Goal: Task Accomplishment & Management: Complete application form

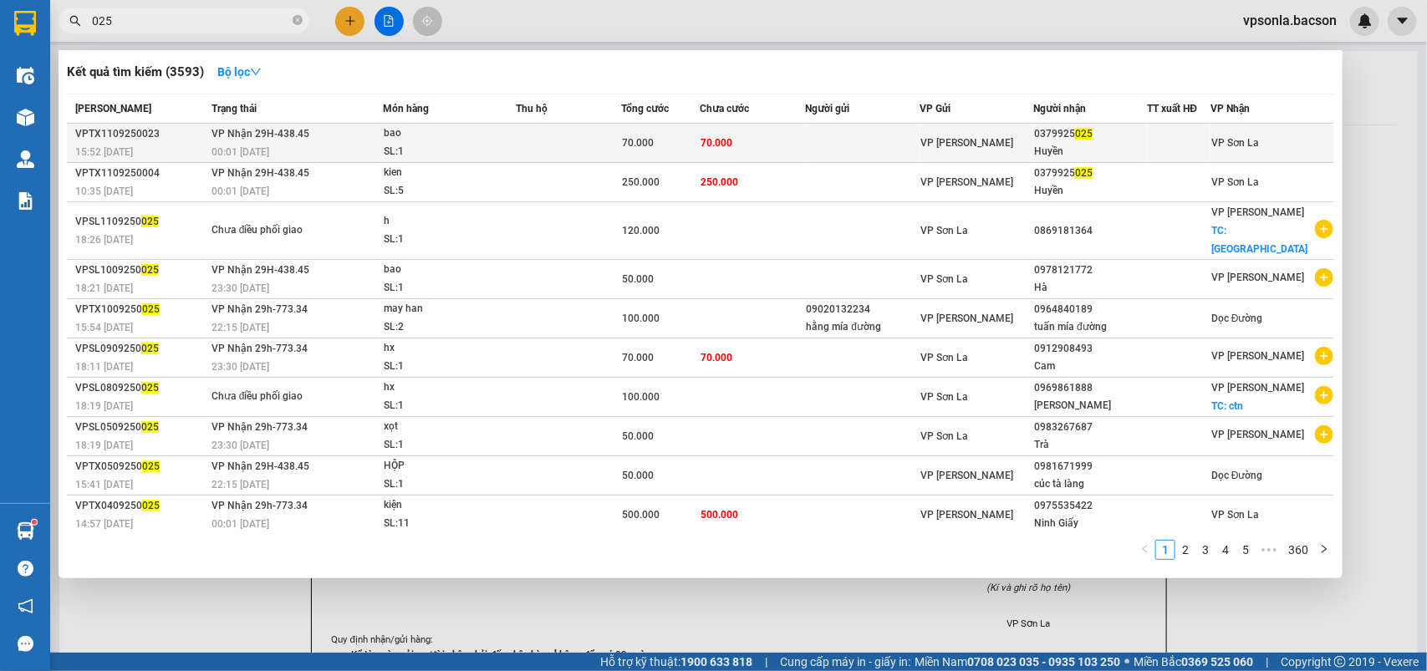
type input "025"
click at [1115, 143] on div "Huyền" at bounding box center [1090, 152] width 112 height 18
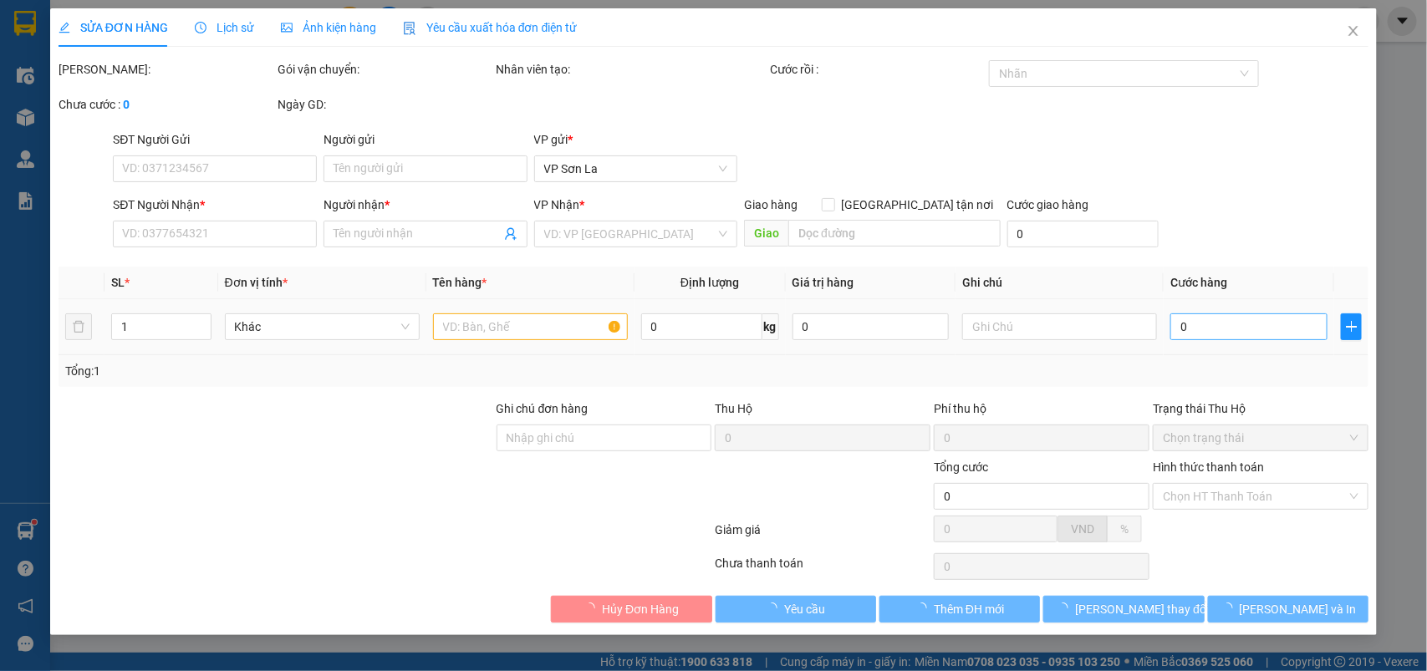
type input "0379925025"
type input "Huyền"
type input "70.000"
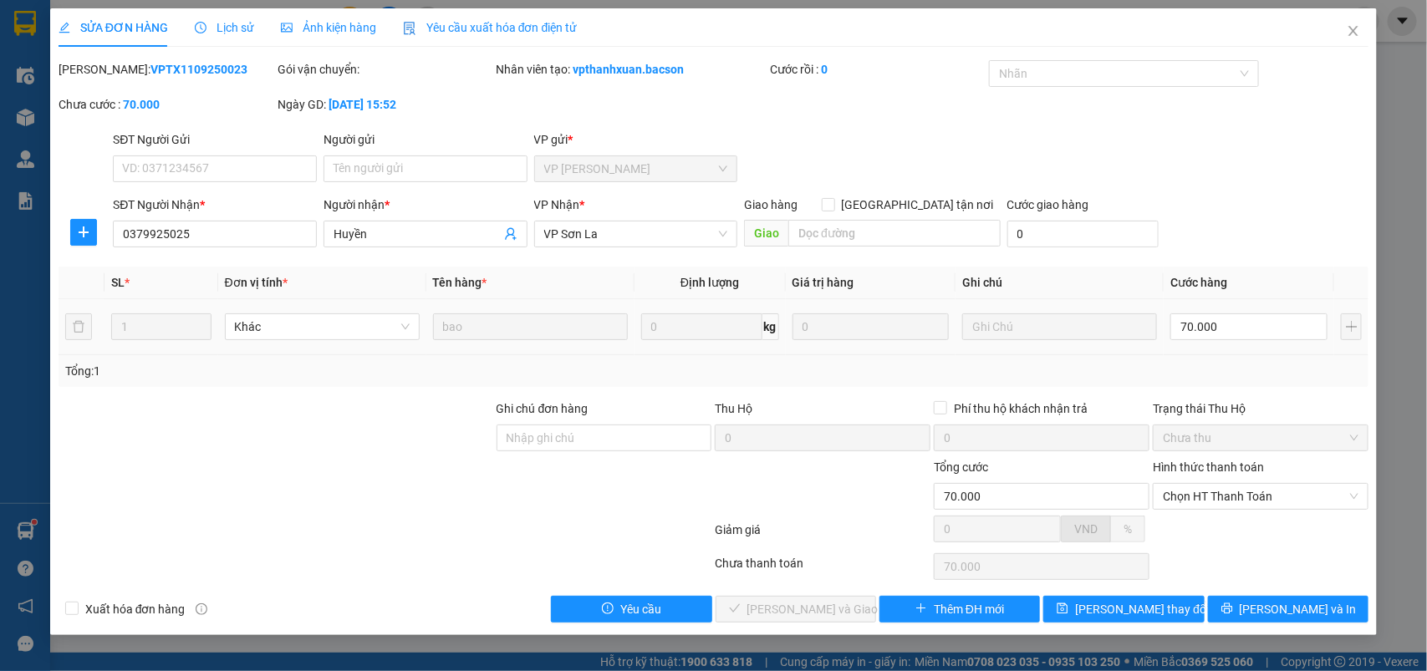
type input "5"
click at [1222, 319] on input "5" at bounding box center [1249, 327] width 157 height 27
type input "50"
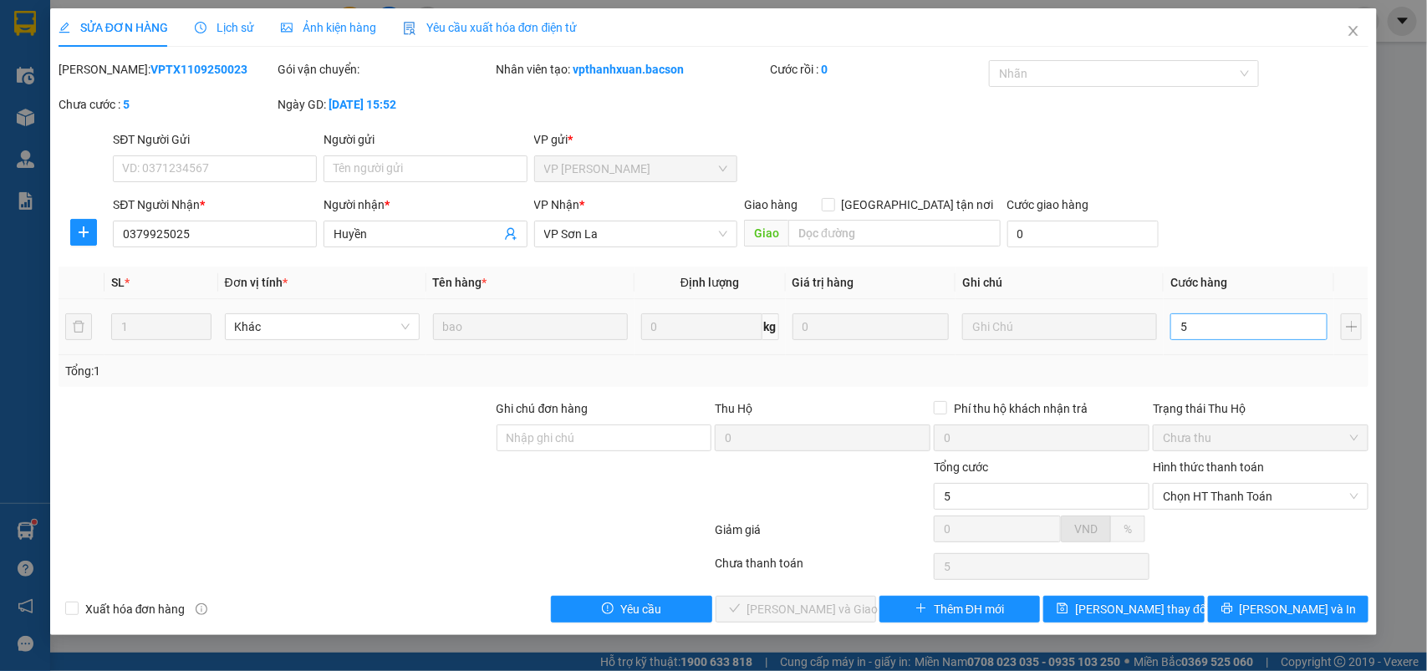
type input "50"
type input "50.000"
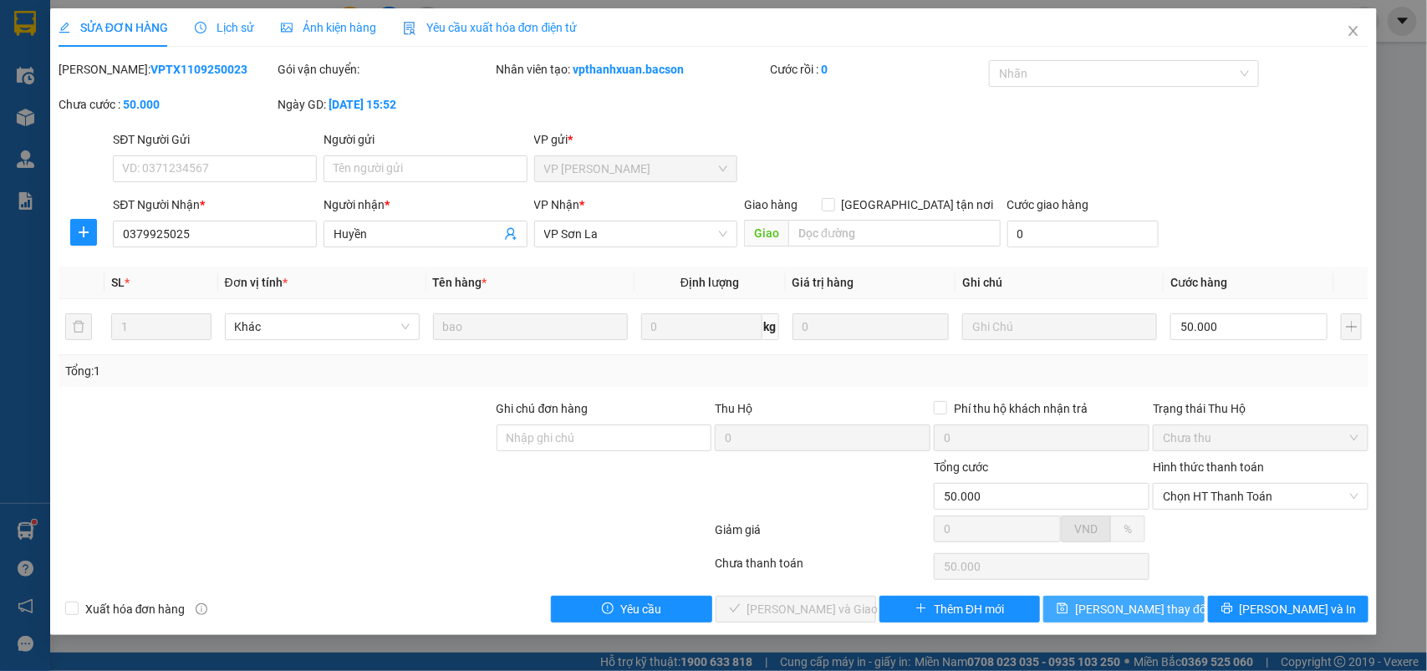
click at [1172, 607] on button "[PERSON_NAME] thay đổi" at bounding box center [1123, 609] width 161 height 27
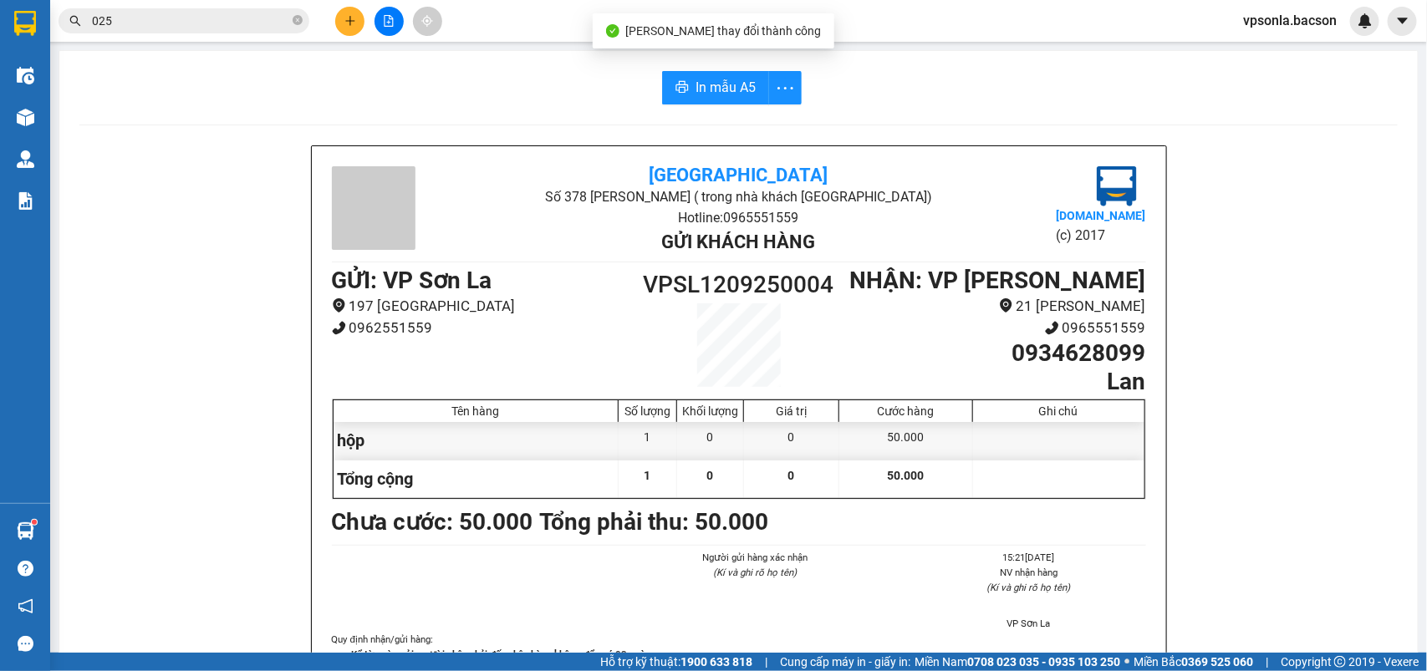
click at [206, 18] on input "025" at bounding box center [190, 21] width 197 height 18
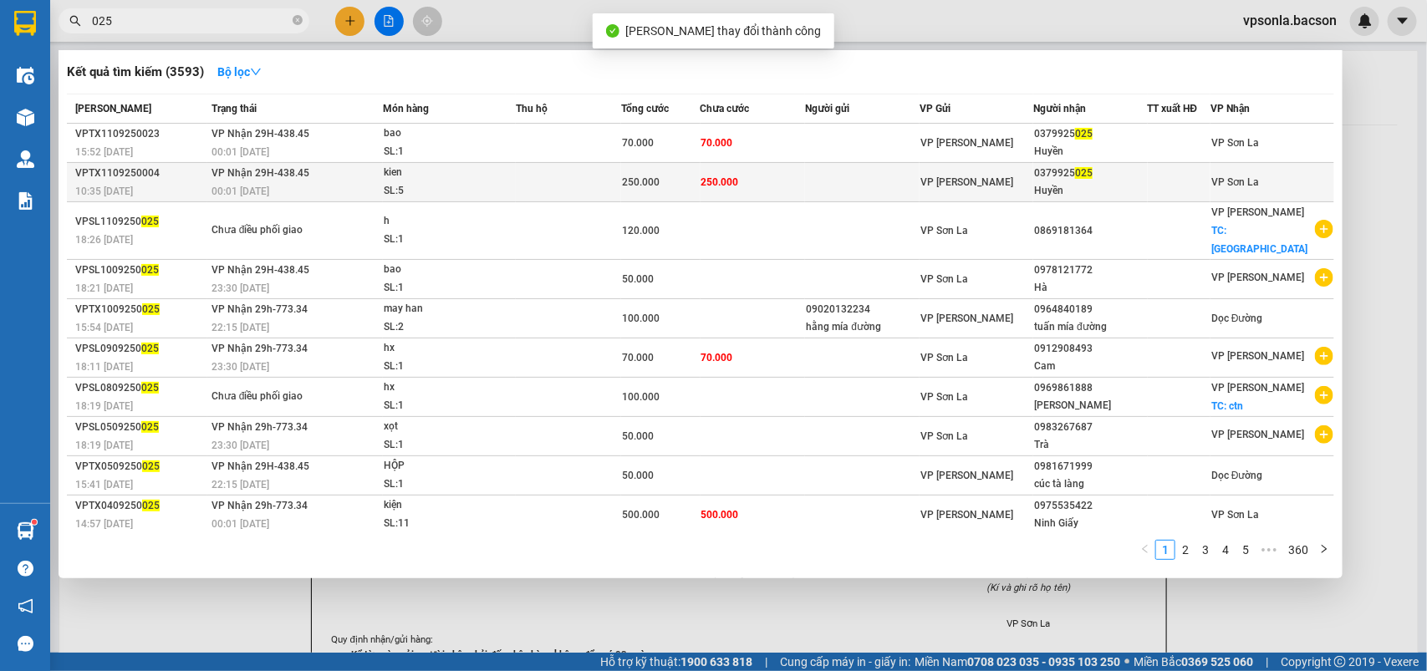
click at [1126, 180] on div "0379925 025" at bounding box center [1090, 174] width 112 height 18
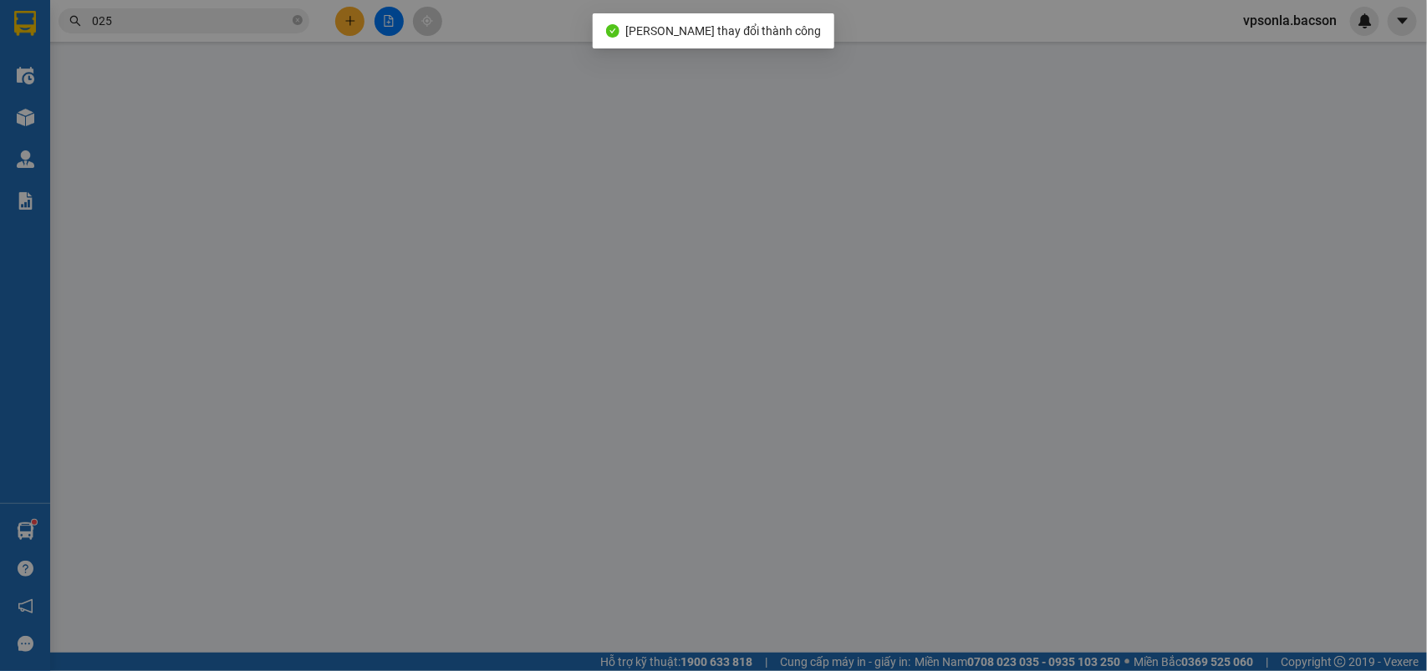
type input "0379925025"
type input "Huyền"
type input "250.000"
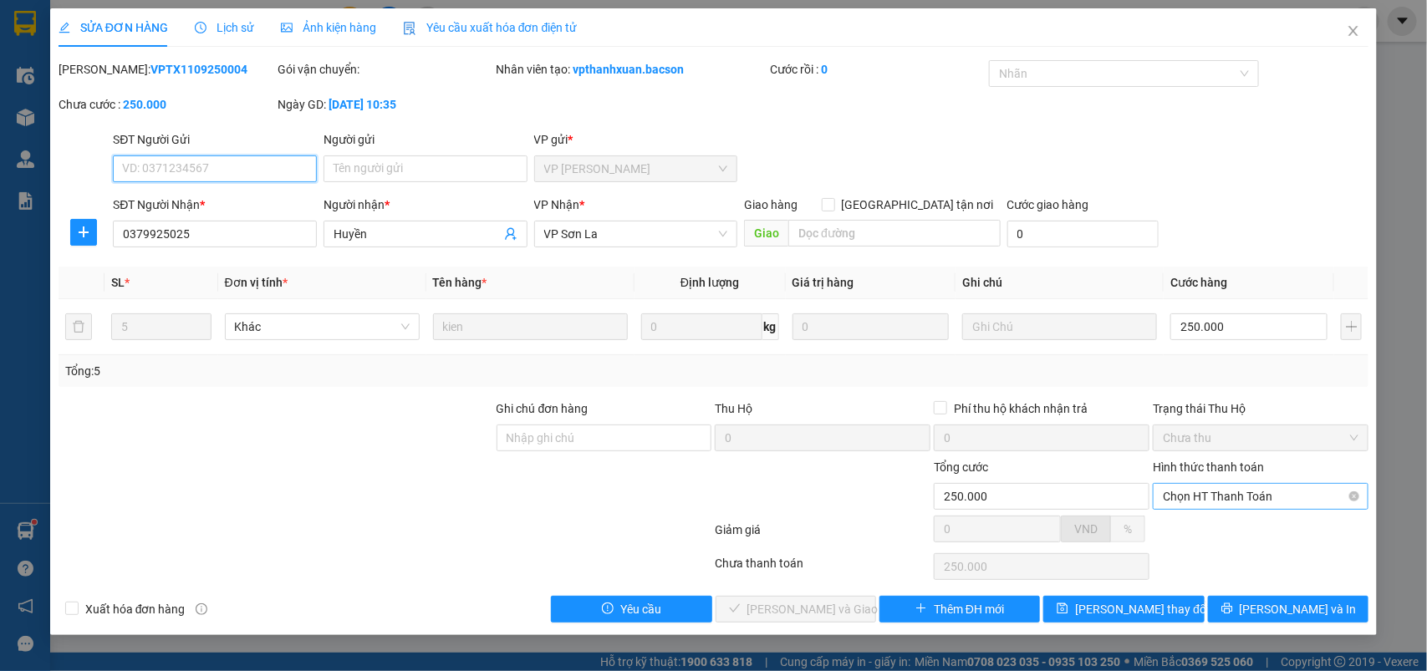
click at [1187, 495] on span "Chọn HT Thanh Toán" at bounding box center [1261, 496] width 196 height 25
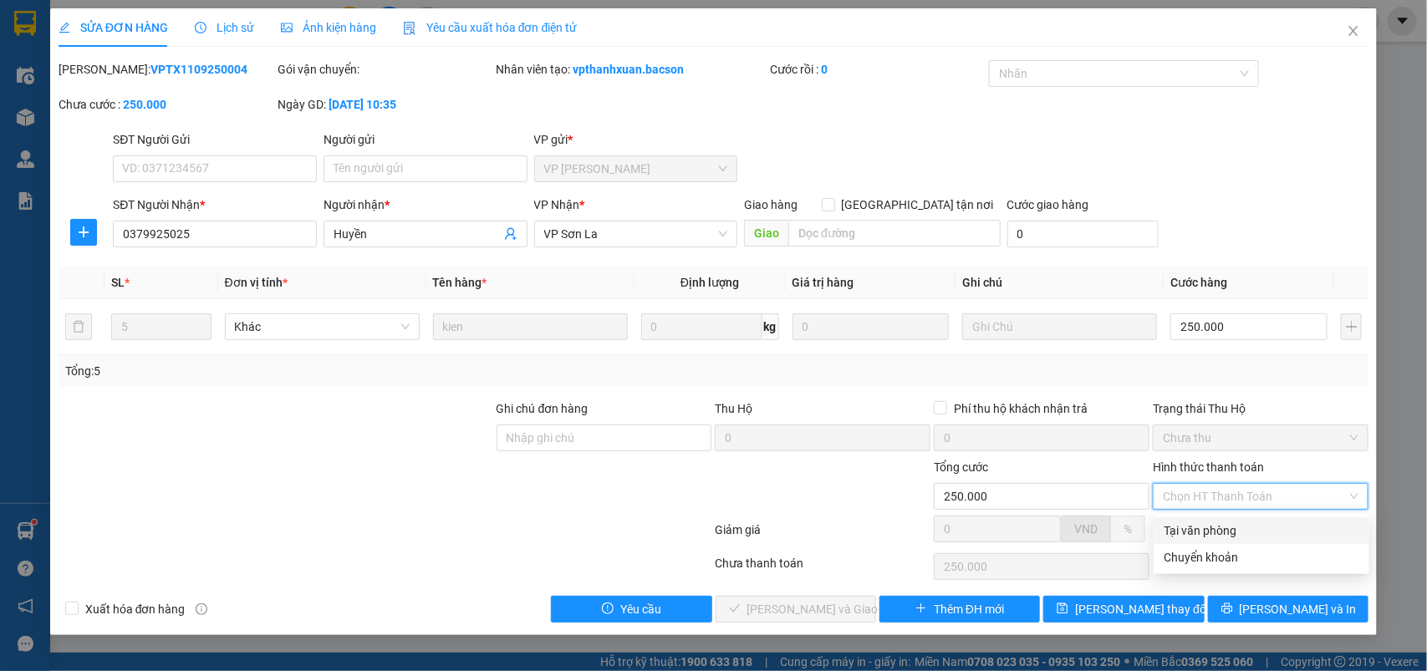
click at [1187, 518] on div "Tại văn phòng" at bounding box center [1262, 531] width 216 height 27
type input "0"
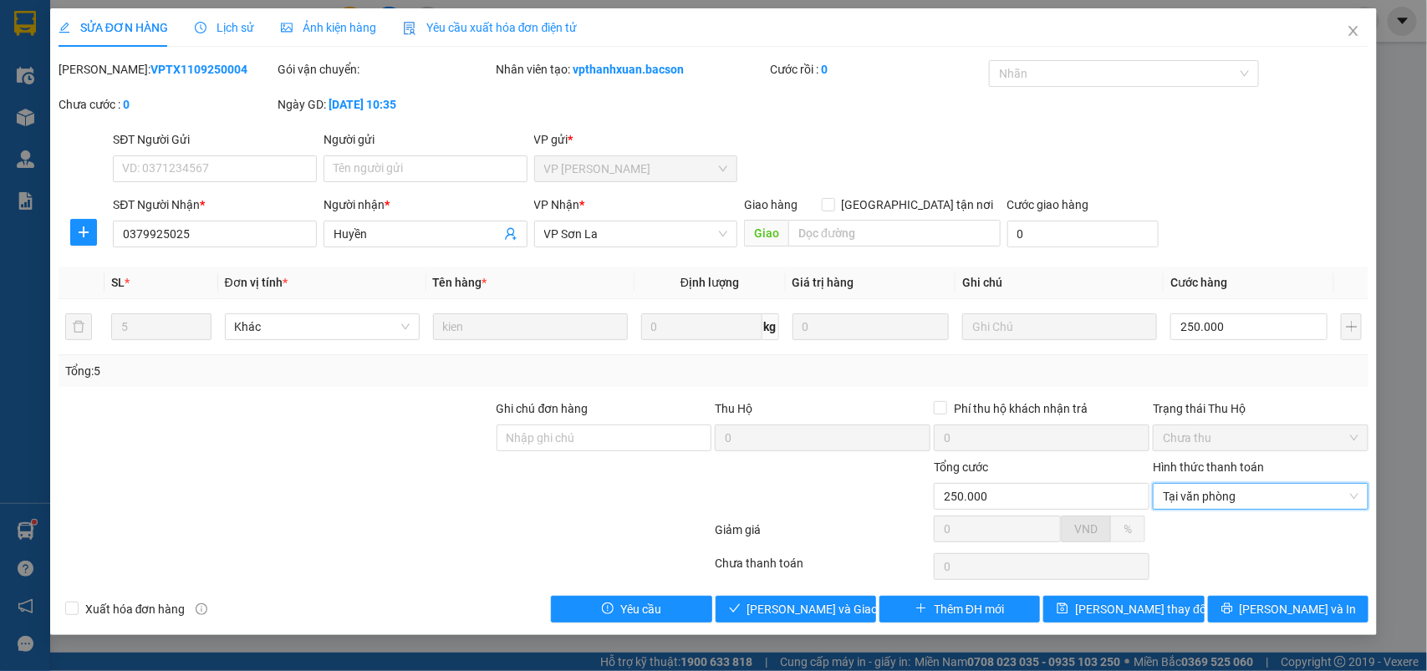
click at [768, 594] on div "Total Paid Fee 0 Total UnPaid Fee 250.000 Cash Collection Total Fee Mã ĐH: VPTX…" at bounding box center [714, 341] width 1311 height 563
click at [767, 612] on span "[PERSON_NAME] và Giao hàng" at bounding box center [827, 609] width 161 height 18
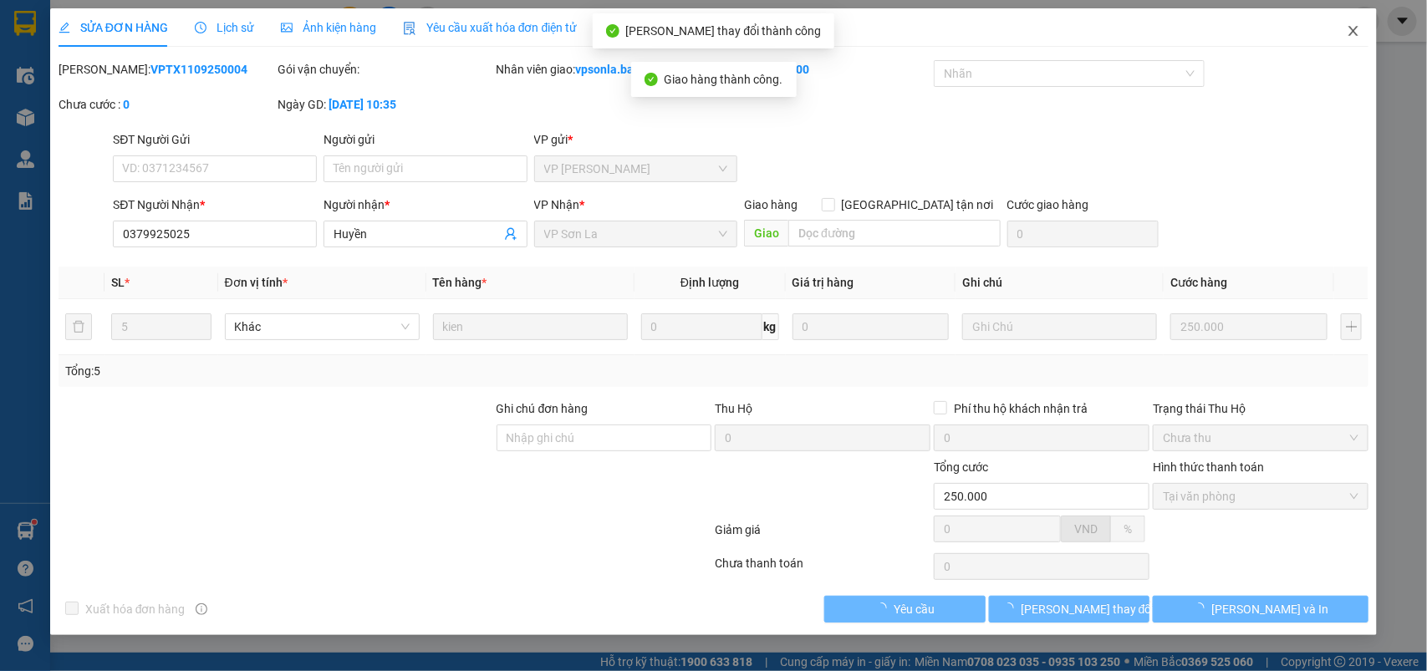
click at [1350, 26] on icon "close" at bounding box center [1353, 30] width 13 height 13
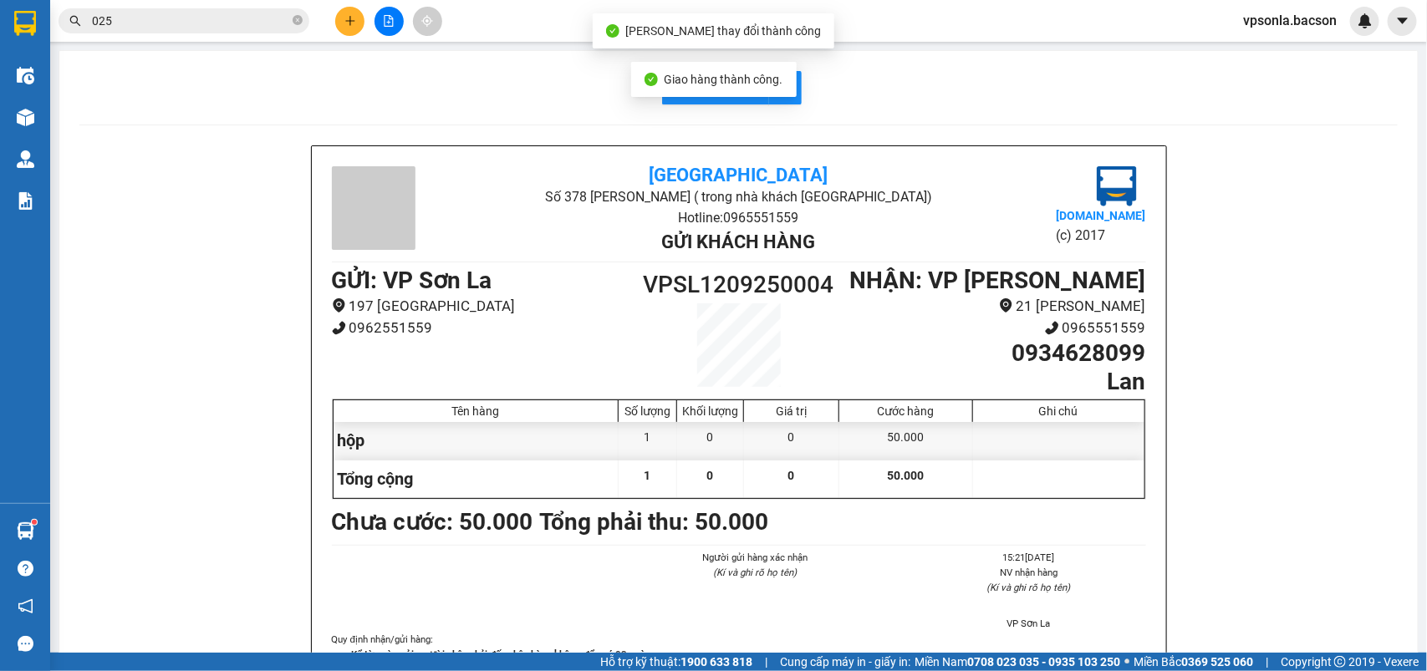
click at [210, 36] on div "Kết quả tìm kiếm ( 3593 ) Bộ lọc Mã ĐH Trạng thái Món hàng Thu hộ Tổng cước Chư…" at bounding box center [713, 21] width 1427 height 42
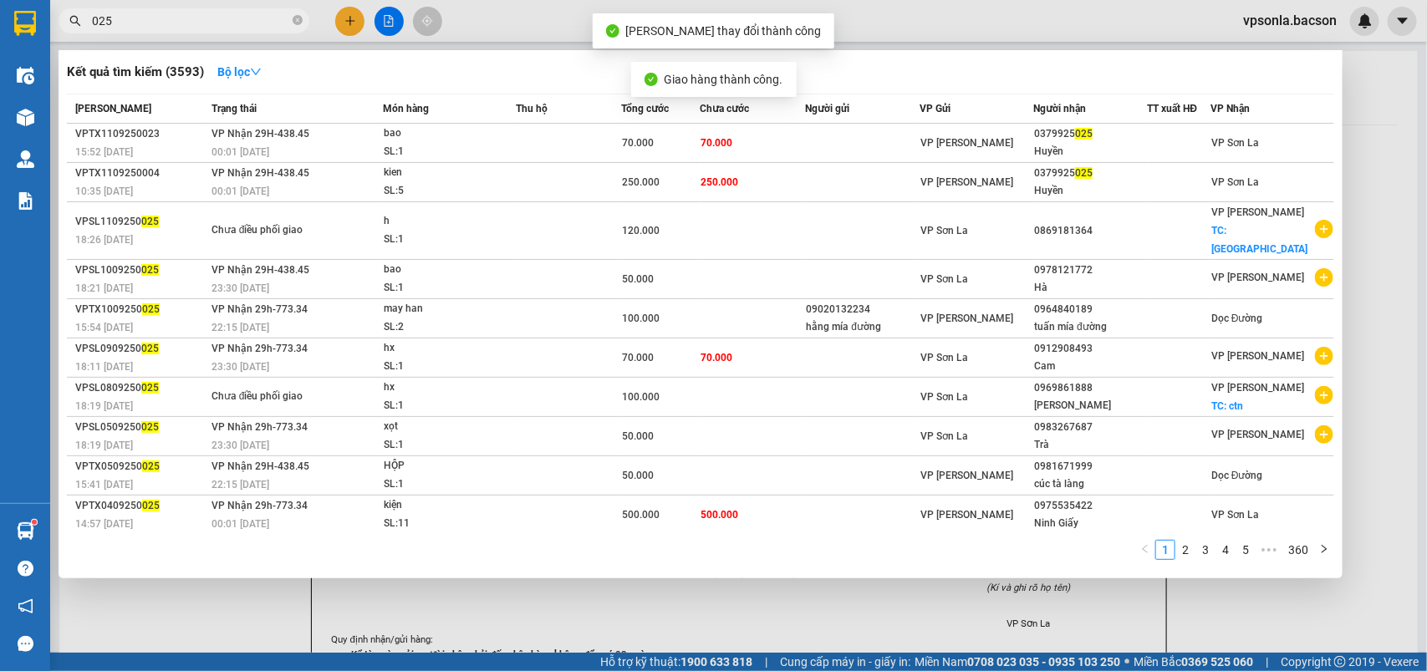
click at [211, 25] on input "025" at bounding box center [190, 21] width 197 height 18
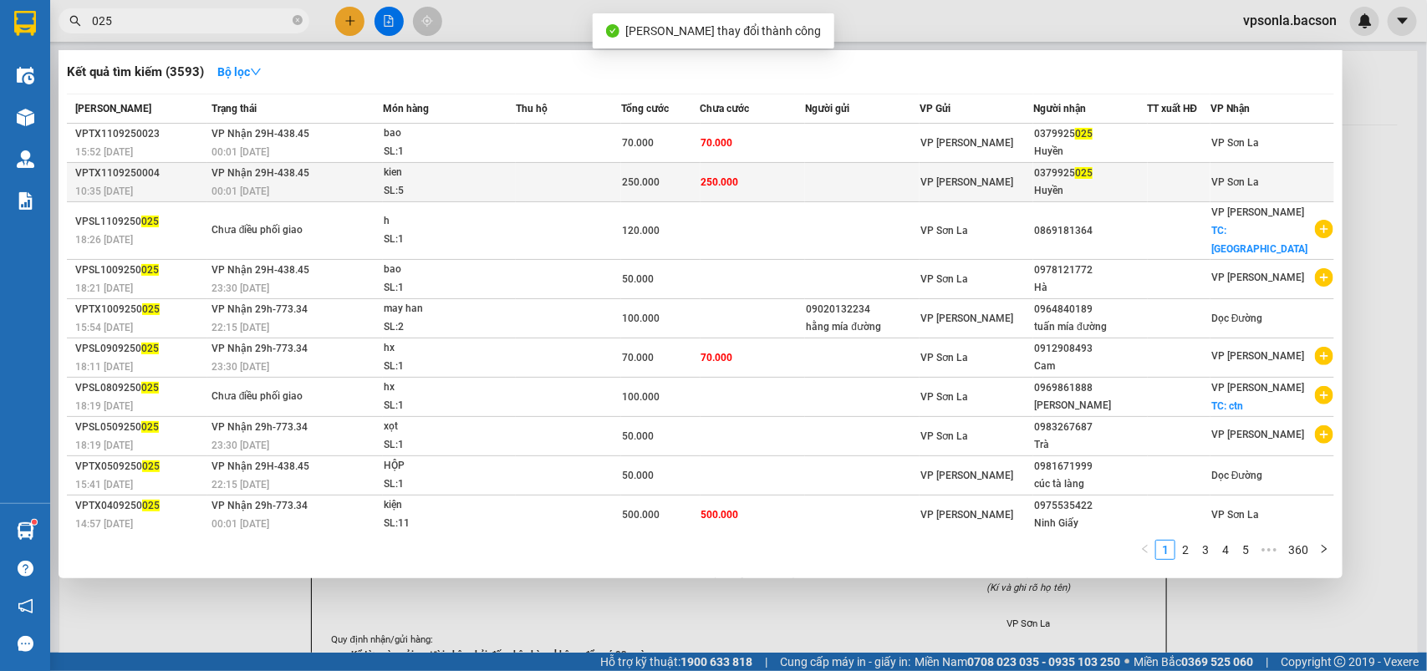
click at [1027, 186] on div "VP [PERSON_NAME]" at bounding box center [977, 182] width 112 height 18
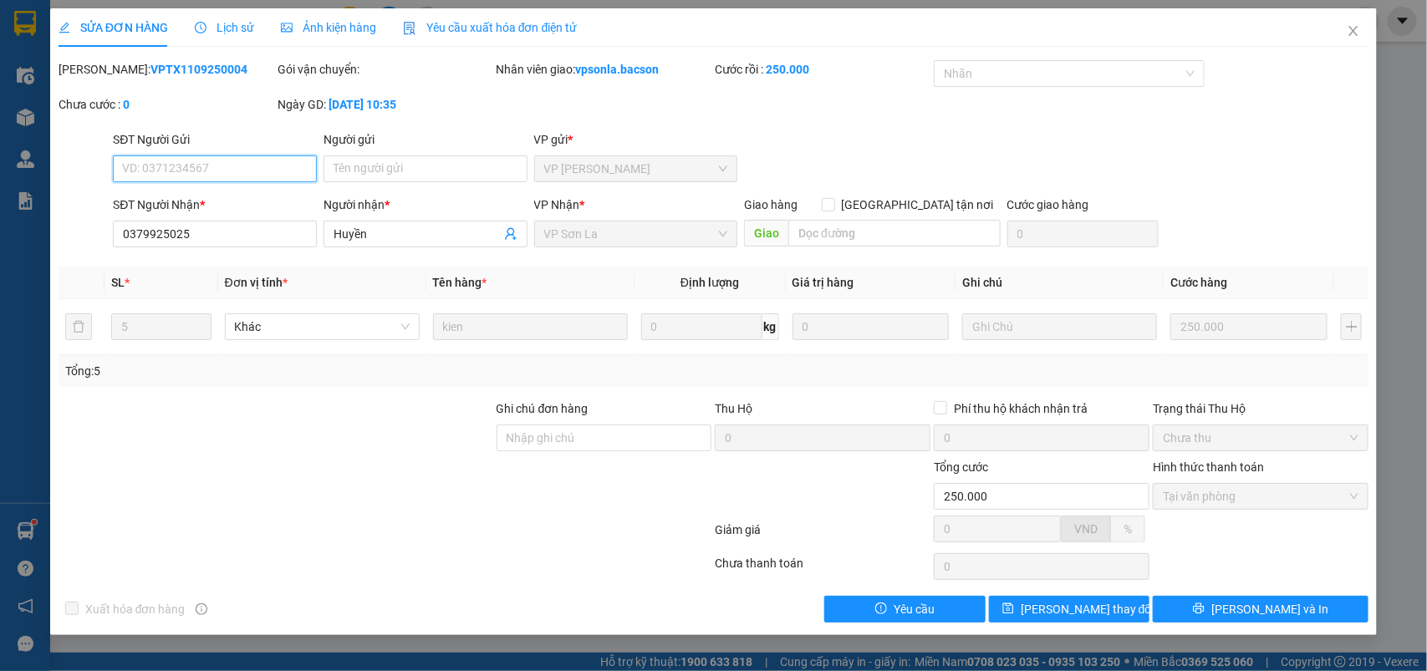
click at [1187, 495] on span "Tại văn phòng" at bounding box center [1261, 496] width 196 height 25
click at [1360, 32] on icon "close" at bounding box center [1353, 30] width 13 height 13
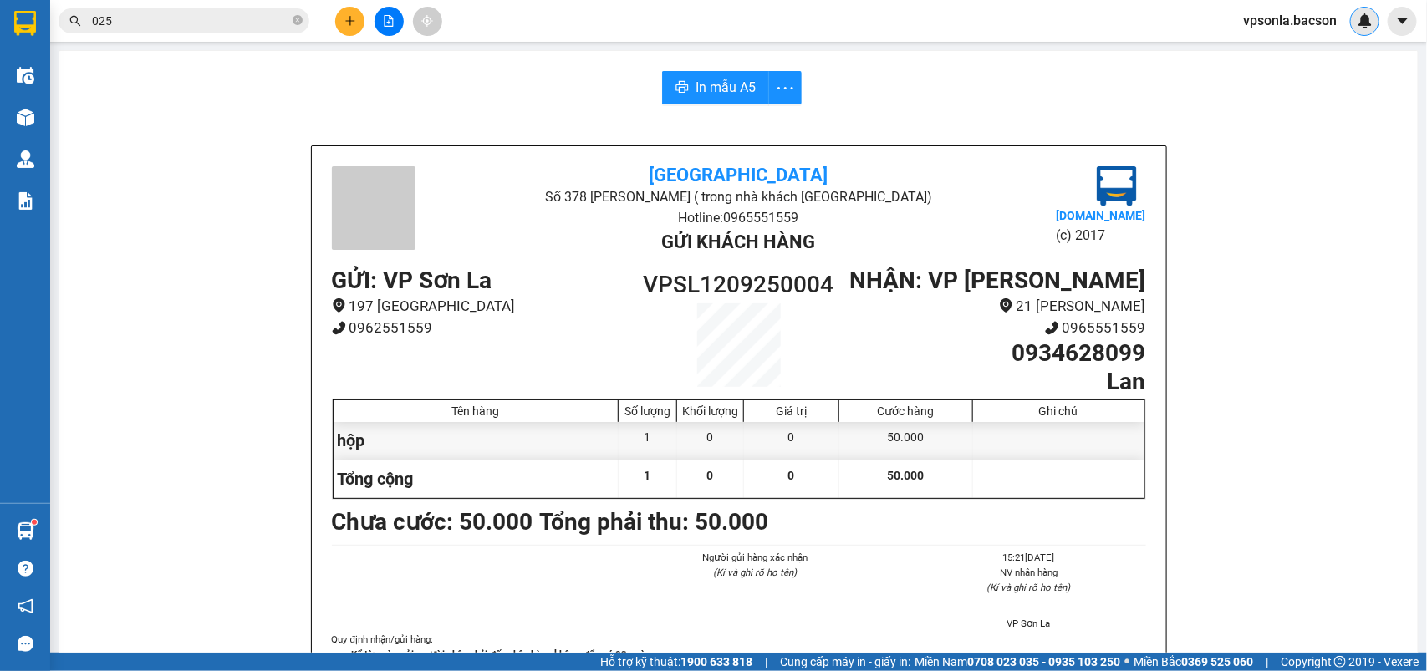
click at [1357, 31] on div at bounding box center [1364, 21] width 29 height 29
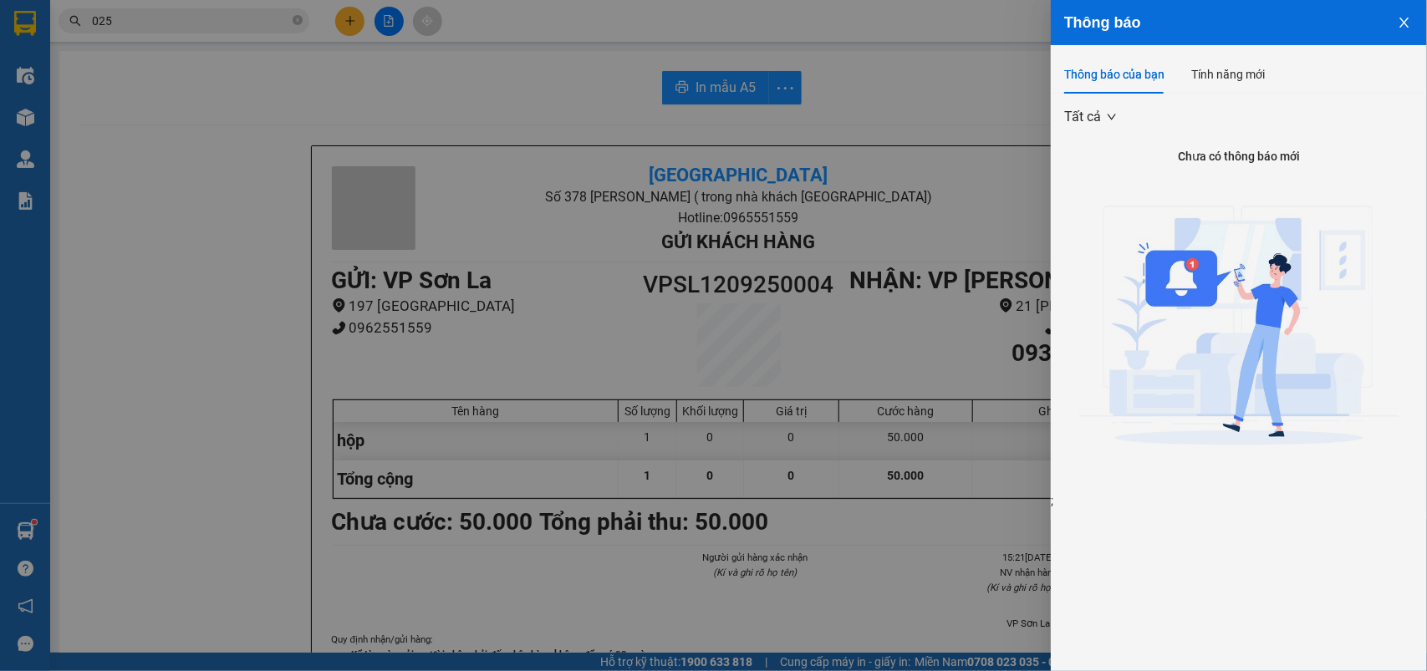
click at [174, 10] on div at bounding box center [713, 335] width 1427 height 671
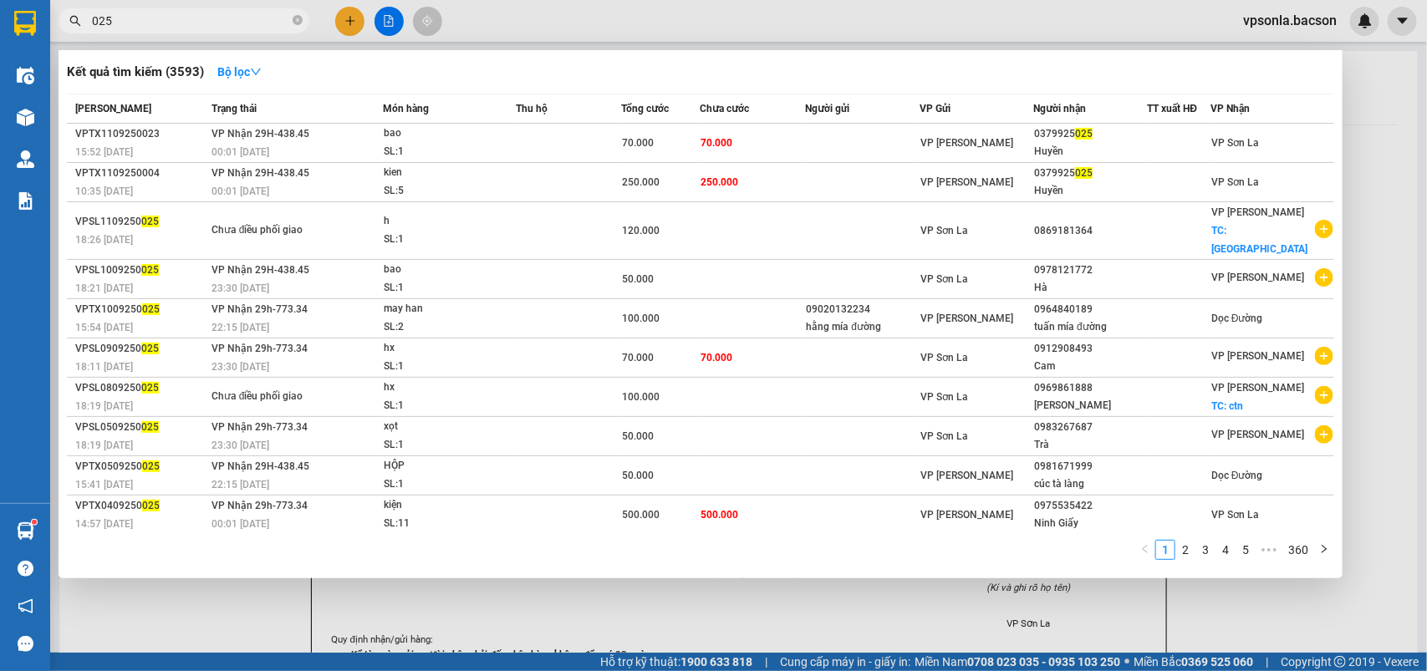
click at [167, 22] on input "025" at bounding box center [190, 21] width 197 height 18
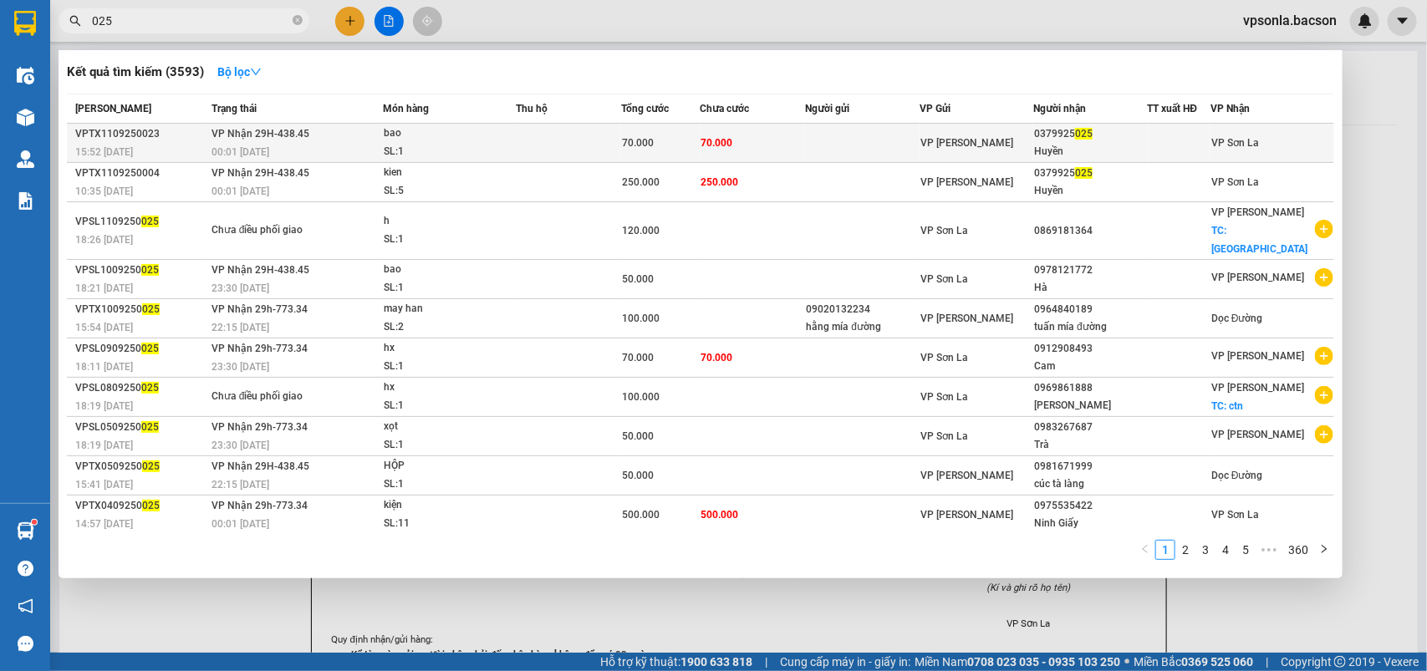
click at [1108, 145] on div "Huyền" at bounding box center [1090, 152] width 112 height 18
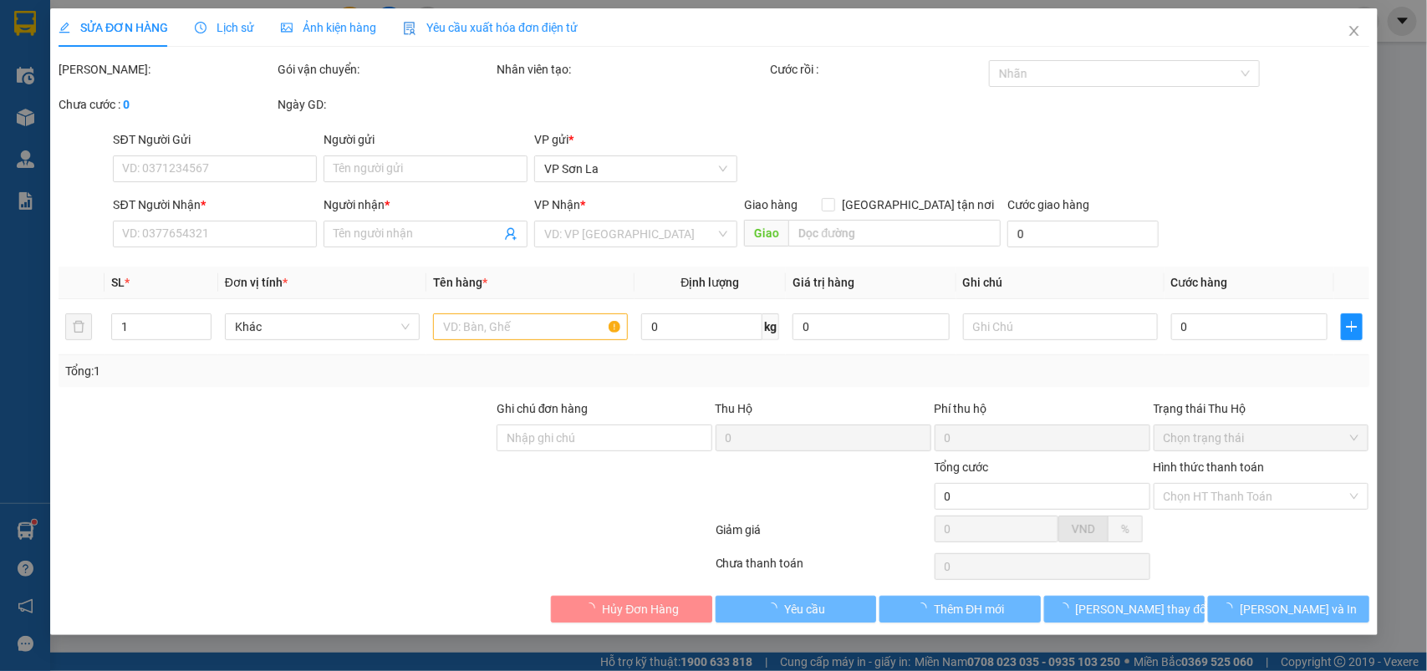
type input "0379925025"
type input "Huyền"
type input "50.000"
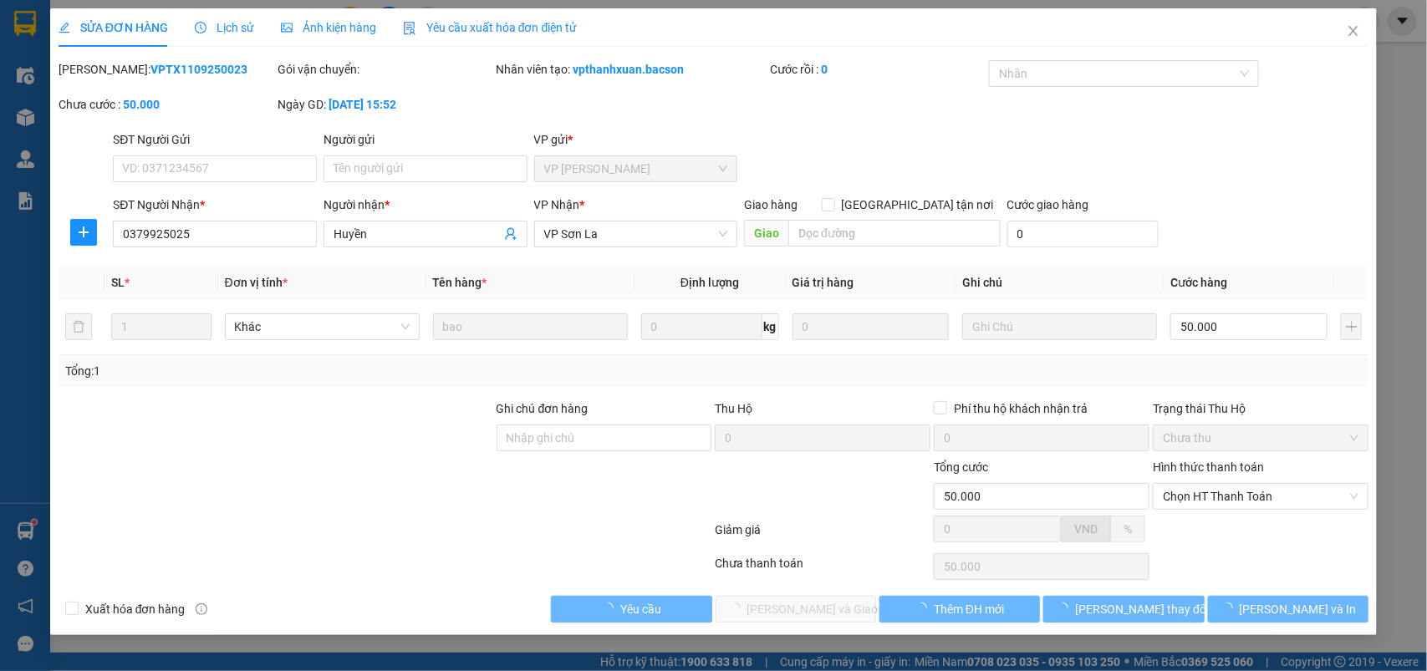
click at [1217, 533] on div at bounding box center [1260, 535] width 219 height 29
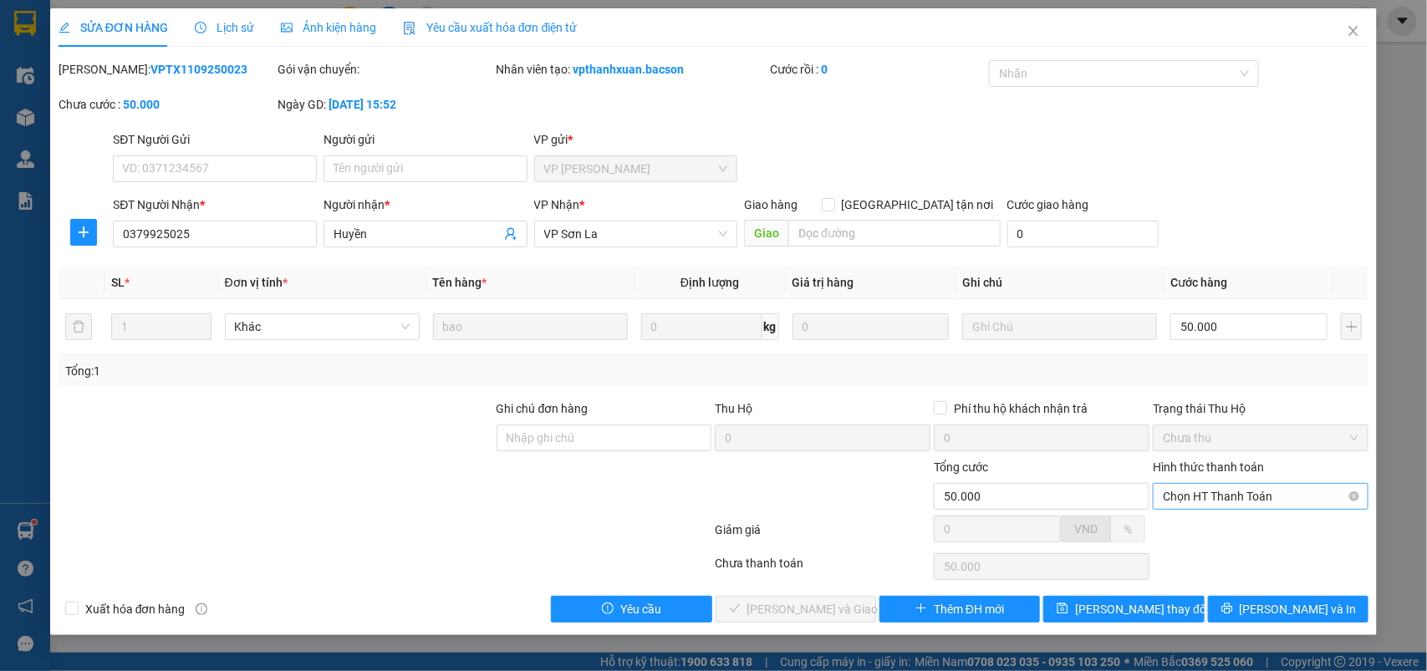
click at [1217, 497] on span "Chọn HT Thanh Toán" at bounding box center [1261, 496] width 196 height 25
drag, startPoint x: 1214, startPoint y: 510, endPoint x: 960, endPoint y: 570, distance: 261.2
click at [1214, 521] on div "Tại văn phòng" at bounding box center [1262, 531] width 216 height 27
type input "0"
click at [776, 603] on span "[PERSON_NAME] và Giao hàng" at bounding box center [827, 609] width 161 height 18
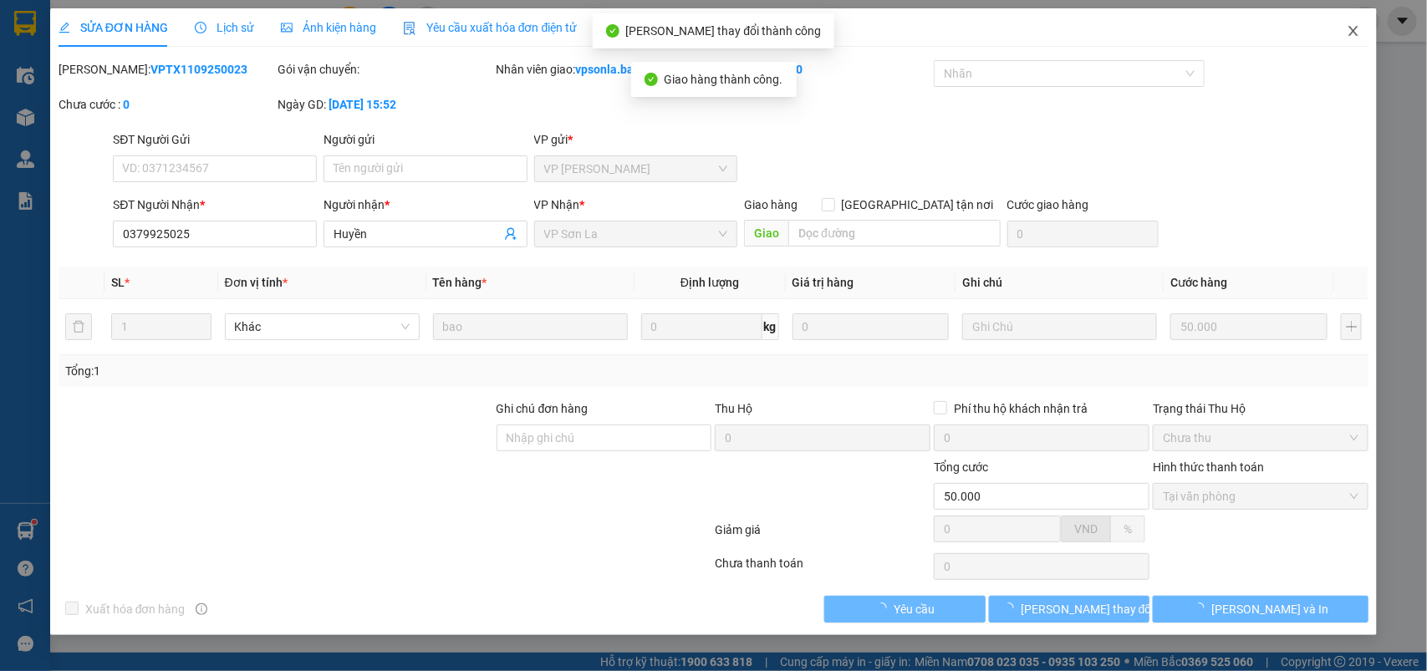
click at [1360, 27] on icon "close" at bounding box center [1353, 30] width 13 height 13
